Goal: Information Seeking & Learning: Learn about a topic

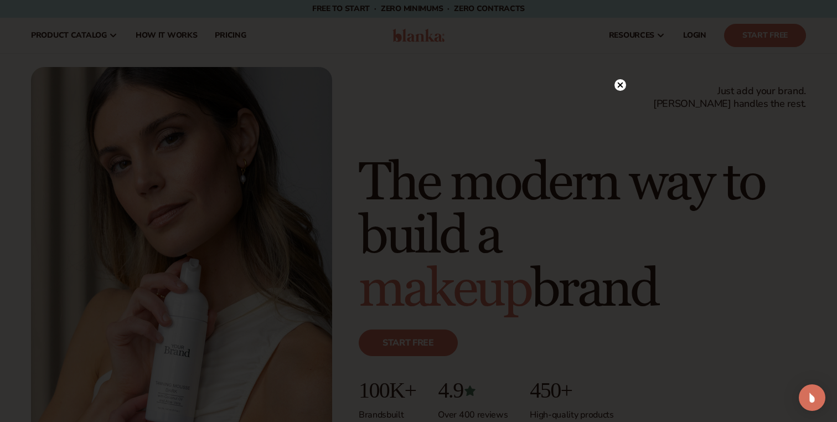
click at [624, 90] on icon at bounding box center [621, 85] width 12 height 12
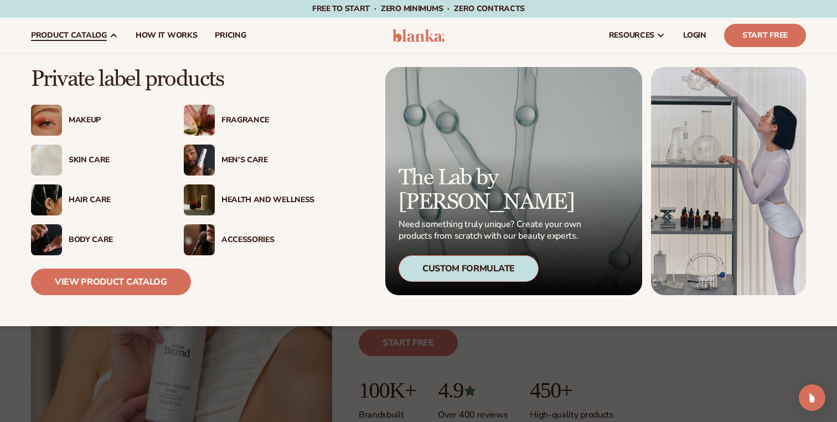
click at [91, 157] on div "Skin Care" at bounding box center [115, 160] width 93 height 9
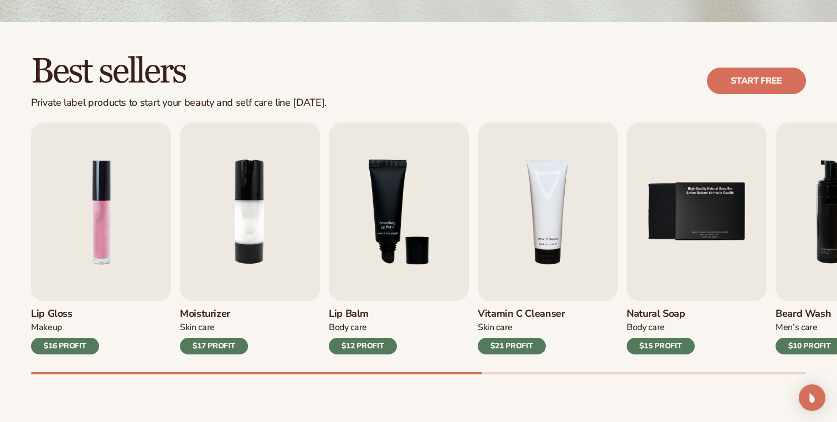
scroll to position [282, 0]
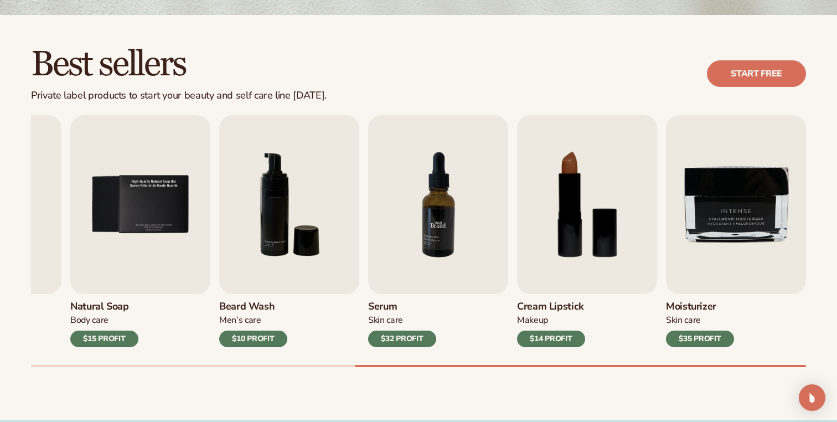
click at [441, 222] on img "7 / 9" at bounding box center [438, 204] width 140 height 179
click at [438, 213] on img "7 / 9" at bounding box center [438, 204] width 140 height 179
click at [416, 341] on div "$32 PROFIT" at bounding box center [402, 339] width 68 height 17
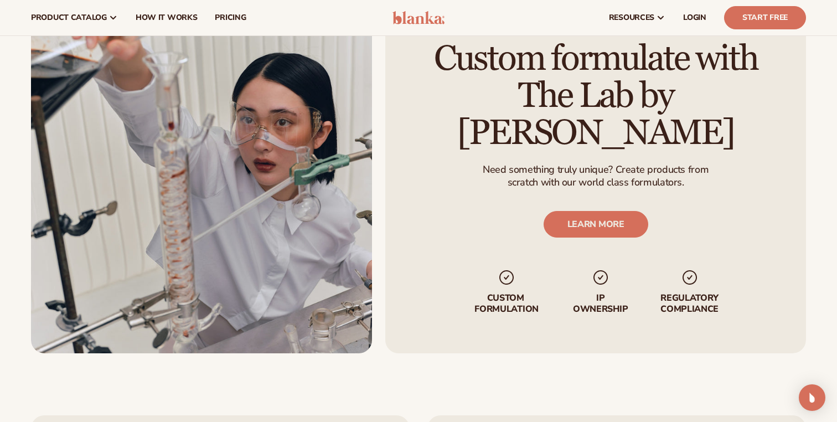
scroll to position [1181, 0]
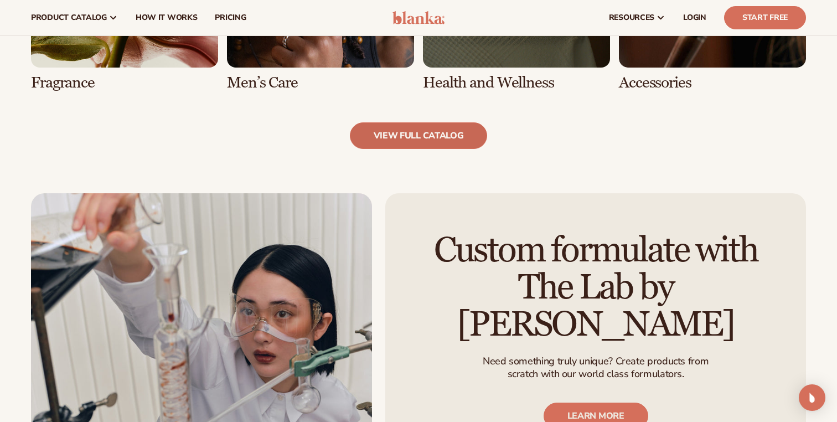
click at [392, 139] on link "view full catalog" at bounding box center [419, 135] width 138 height 27
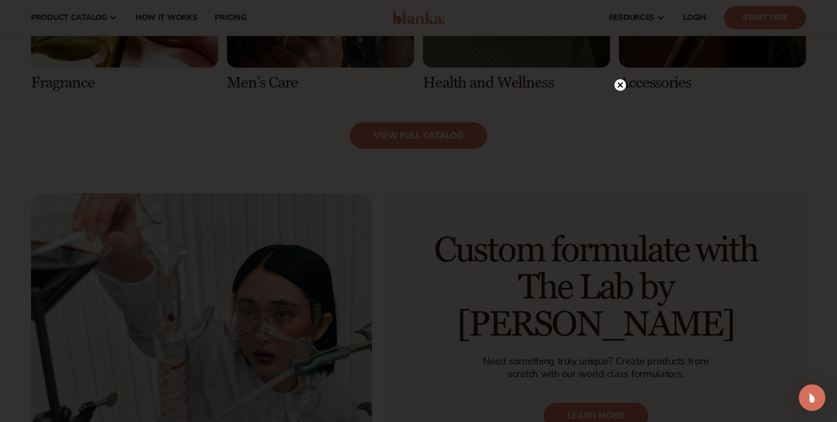
click at [626, 89] on div at bounding box center [418, 211] width 837 height 422
click at [617, 88] on circle at bounding box center [621, 85] width 12 height 12
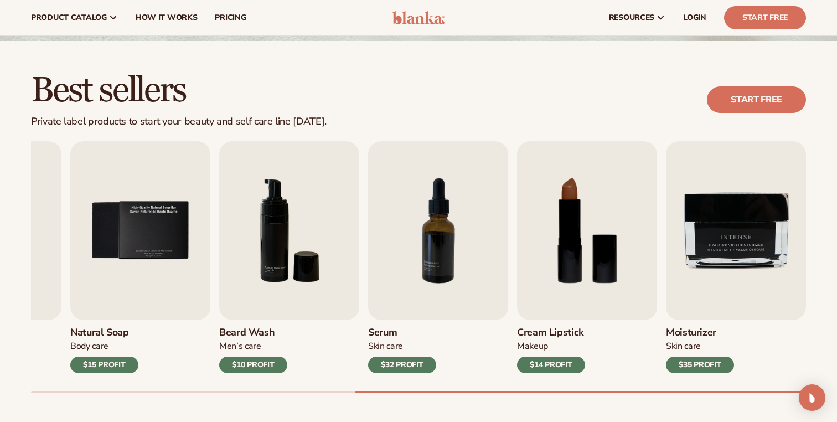
scroll to position [0, 0]
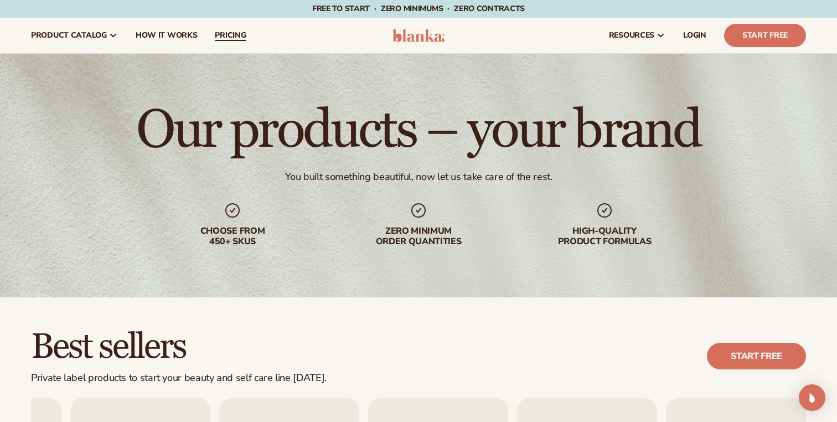
click at [233, 35] on span "pricing" at bounding box center [230, 35] width 31 height 9
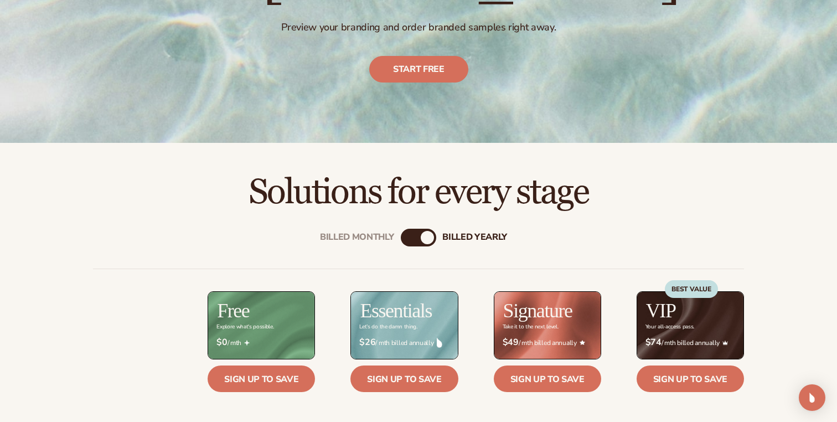
scroll to position [259, 0]
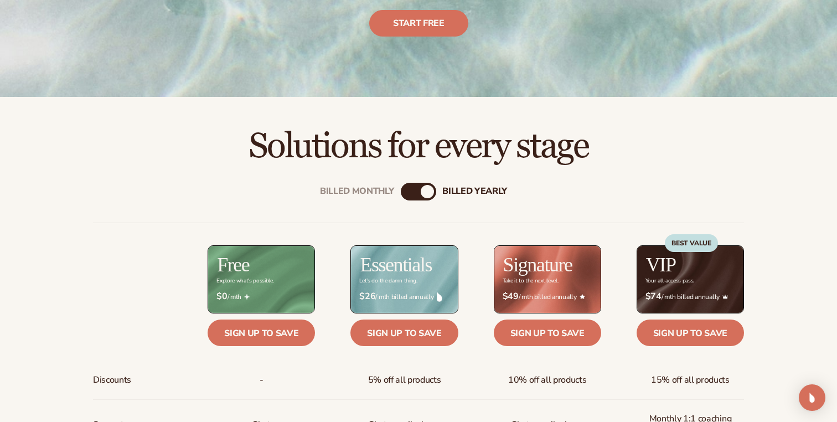
click at [413, 196] on div "Billed Monthly" at bounding box center [407, 191] width 13 height 13
click at [413, 196] on div "Billed Monthly" at bounding box center [410, 191] width 13 height 13
click at [421, 194] on div "Billed Monthly billed Yearly" at bounding box center [418, 192] width 35 height 18
click at [419, 192] on div "Billed Monthly billed Yearly" at bounding box center [418, 192] width 35 height 18
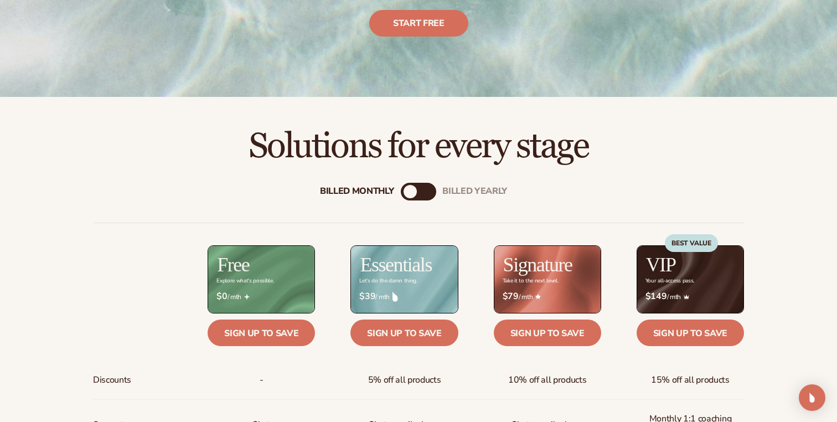
click at [406, 195] on div "Billed Monthly" at bounding box center [410, 191] width 13 height 13
click at [446, 191] on div "billed Yearly" at bounding box center [475, 192] width 65 height 11
click at [361, 193] on div "Billed Monthly" at bounding box center [357, 192] width 74 height 11
click at [461, 192] on div "billed Yearly" at bounding box center [475, 192] width 65 height 11
click at [356, 191] on div "Billed Monthly" at bounding box center [357, 192] width 74 height 11
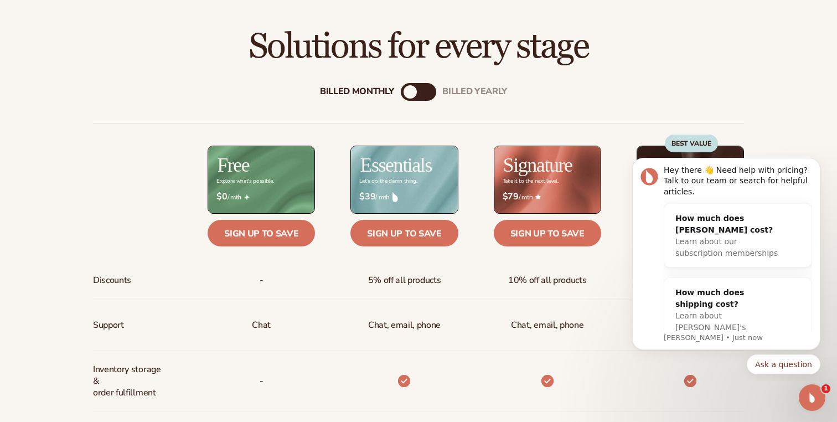
scroll to position [0, 0]
click at [815, 162] on icon "Dismiss notification" at bounding box center [818, 161] width 6 height 6
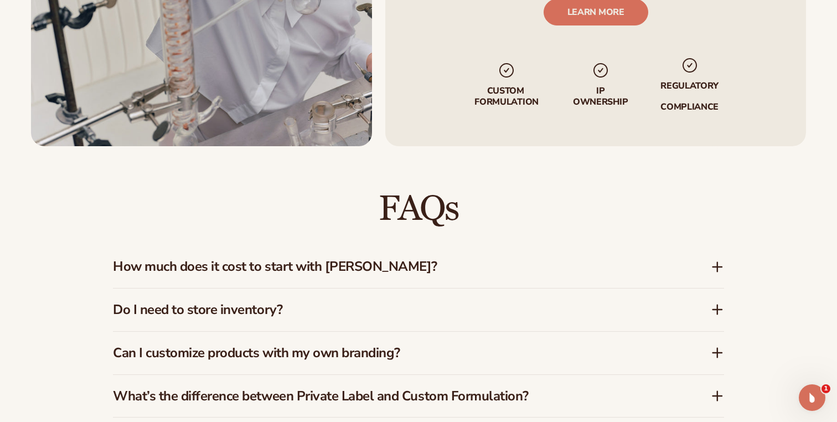
scroll to position [1504, 0]
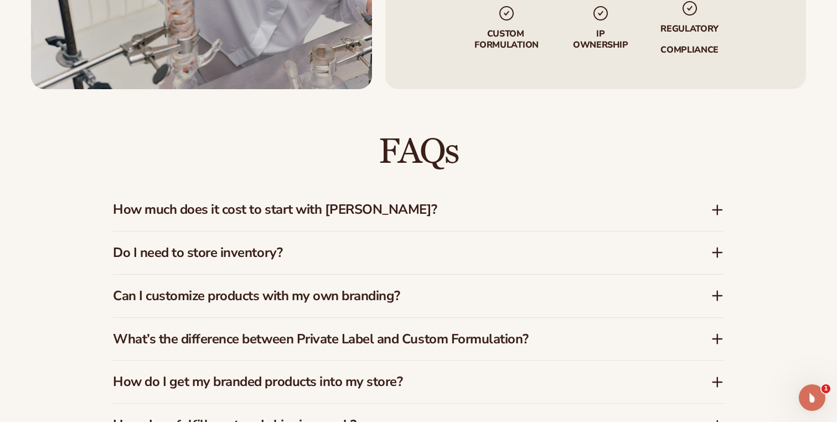
click at [543, 209] on h3 "How much does it cost to start with [PERSON_NAME]?" at bounding box center [395, 210] width 565 height 16
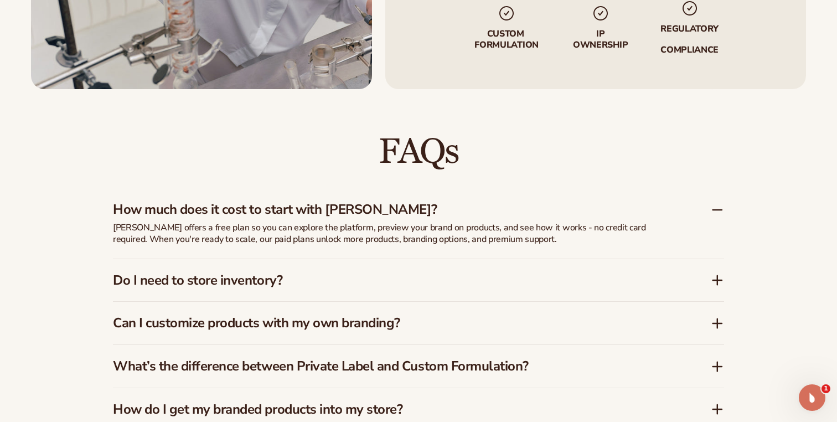
click at [374, 235] on p "[PERSON_NAME] offers a free plan so you can explore the platform, preview your …" at bounding box center [390, 233] width 554 height 23
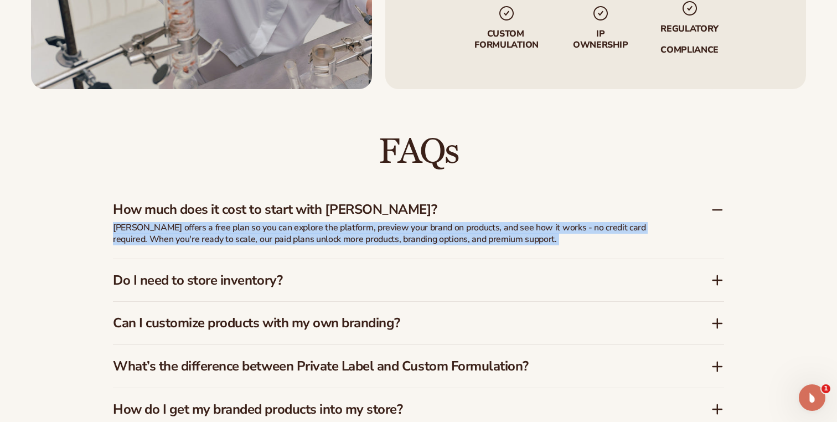
click at [374, 235] on p "[PERSON_NAME] offers a free plan so you can explore the platform, preview your …" at bounding box center [390, 233] width 554 height 23
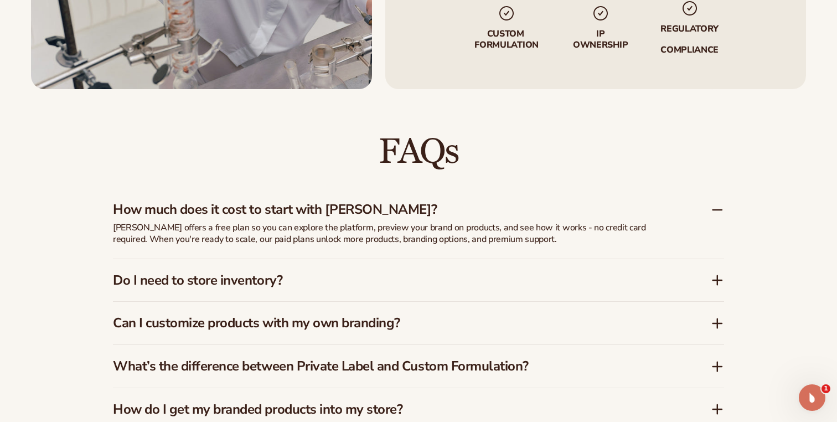
click at [229, 276] on h3 "Do I need to store inventory?" at bounding box center [395, 280] width 565 height 16
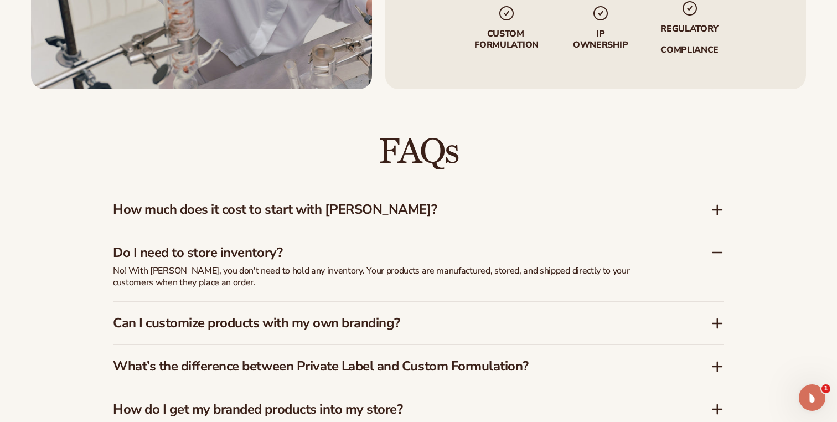
scroll to position [1548, 0]
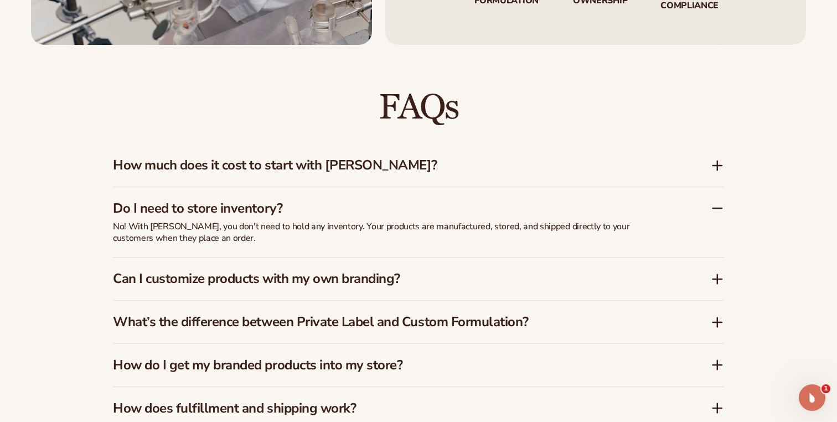
click at [331, 275] on h3 "Can I customize products with my own branding?" at bounding box center [395, 279] width 565 height 16
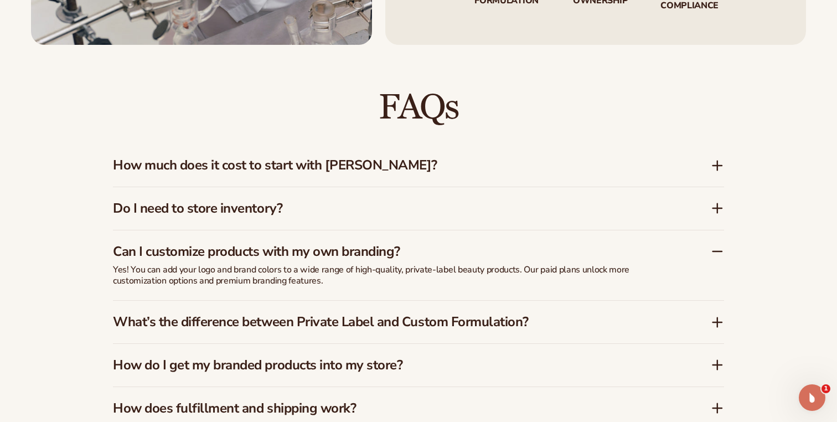
click at [334, 325] on h3 "What’s the difference between Private Label and Custom Formulation?" at bounding box center [395, 322] width 565 height 16
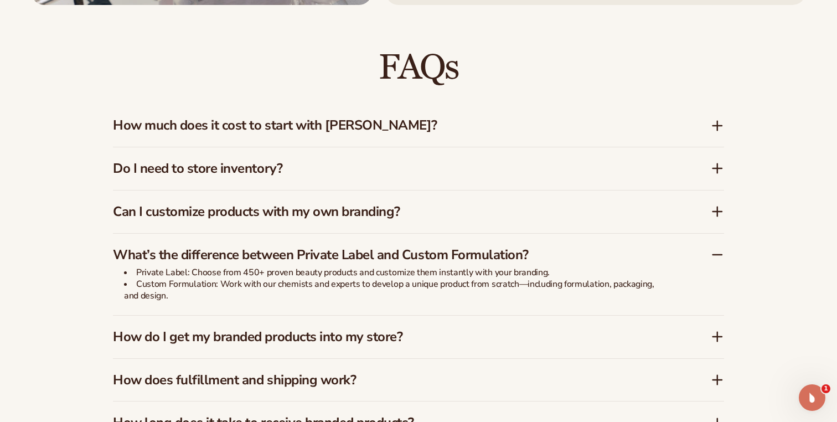
scroll to position [1602, 0]
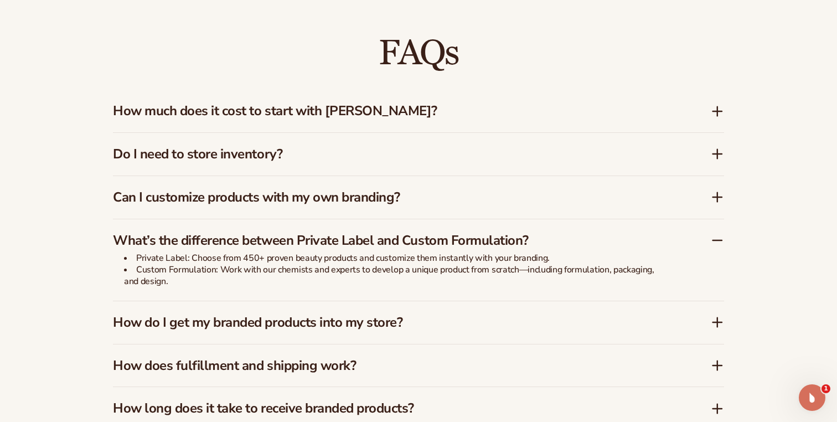
click at [358, 321] on h3 "How do I get my branded products into my store?" at bounding box center [395, 323] width 565 height 16
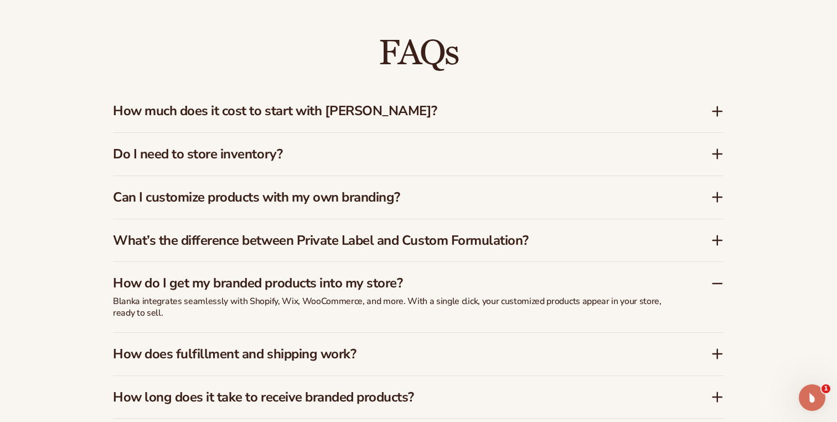
scroll to position [1674, 0]
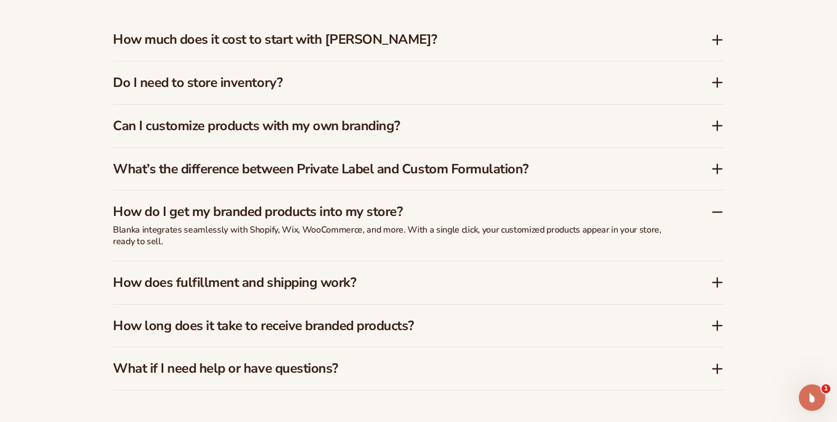
click at [315, 295] on div "How does fulfillment and shipping work?" at bounding box center [418, 282] width 611 height 43
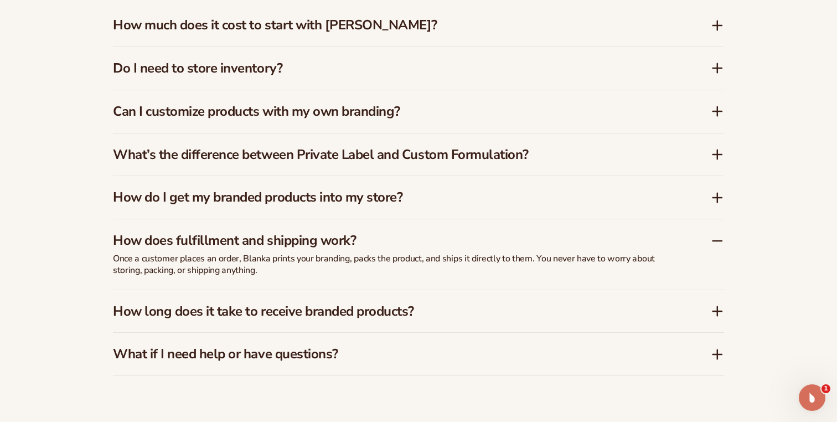
scroll to position [1695, 0]
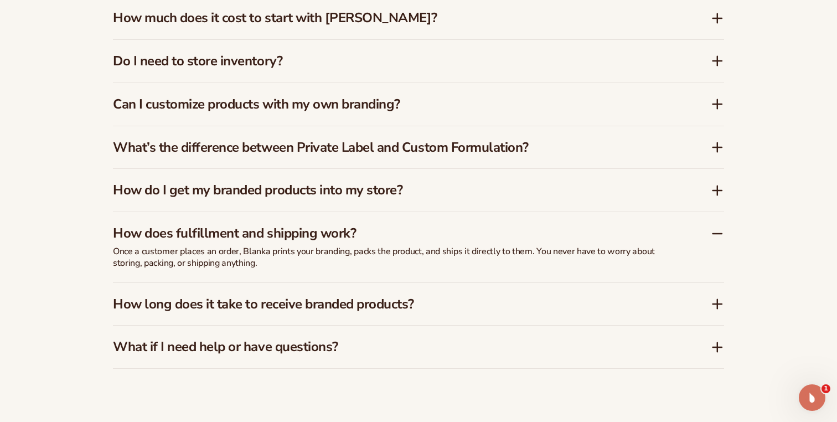
click at [344, 299] on h3 "How long does it take to receive branded products?" at bounding box center [395, 304] width 565 height 16
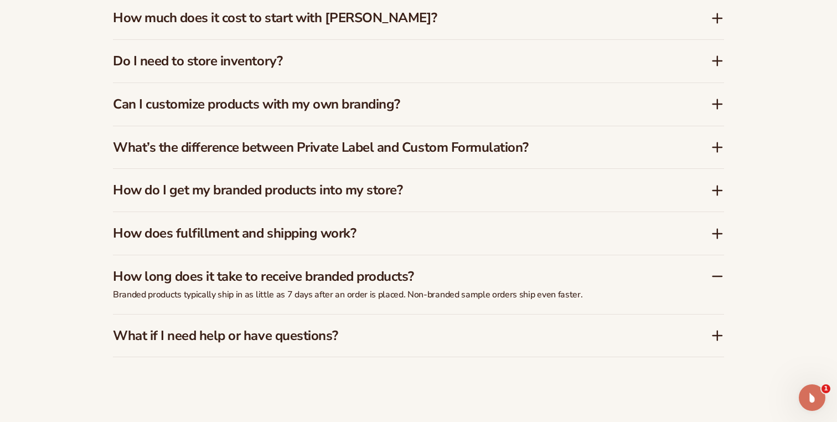
scroll to position [1874, 0]
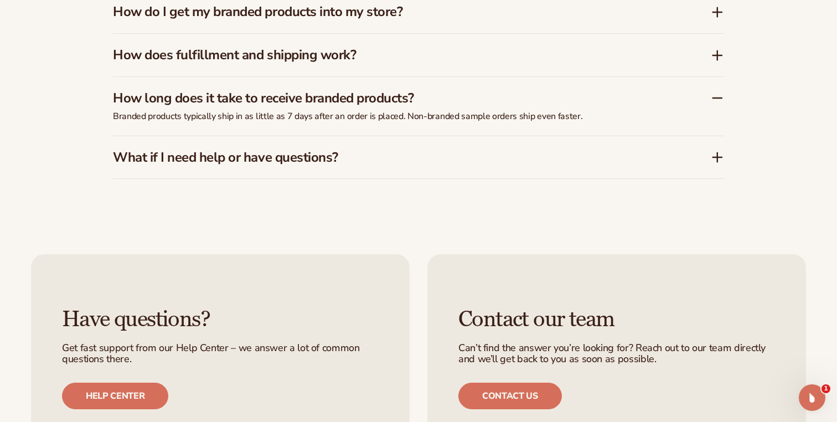
click at [289, 153] on h3 "What if I need help or have questions?" at bounding box center [395, 158] width 565 height 16
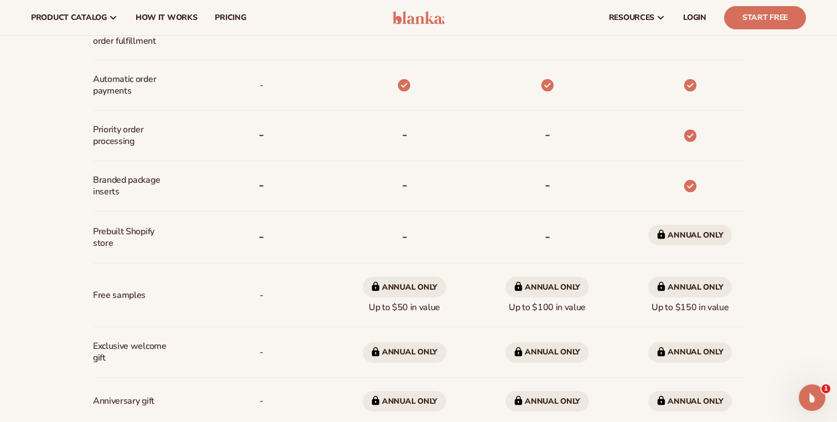
scroll to position [0, 0]
